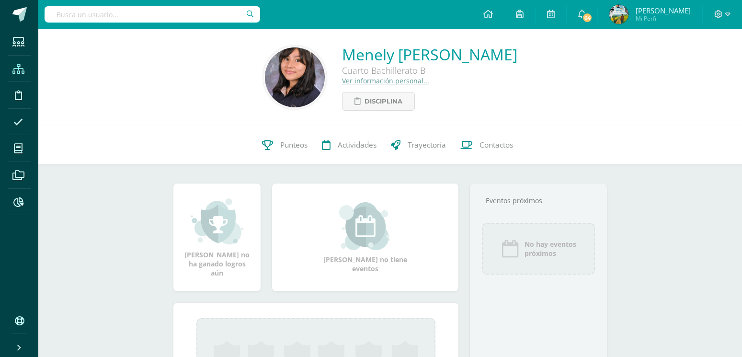
click at [21, 67] on icon at bounding box center [18, 69] width 12 height 10
